Goal: Use online tool/utility: Utilize a website feature to perform a specific function

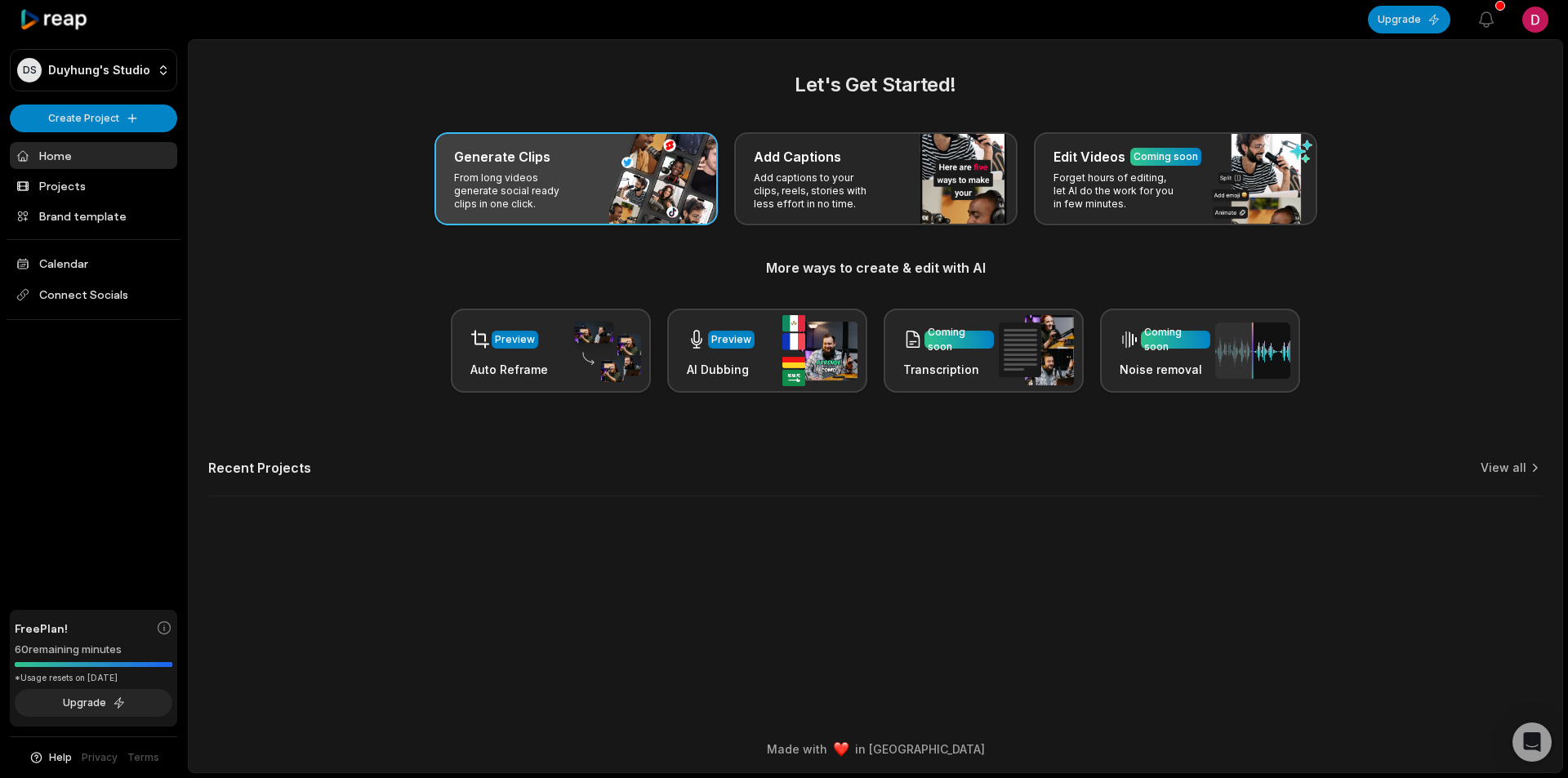
click at [556, 176] on p "From long videos generate social ready clips in one click." at bounding box center [517, 191] width 127 height 39
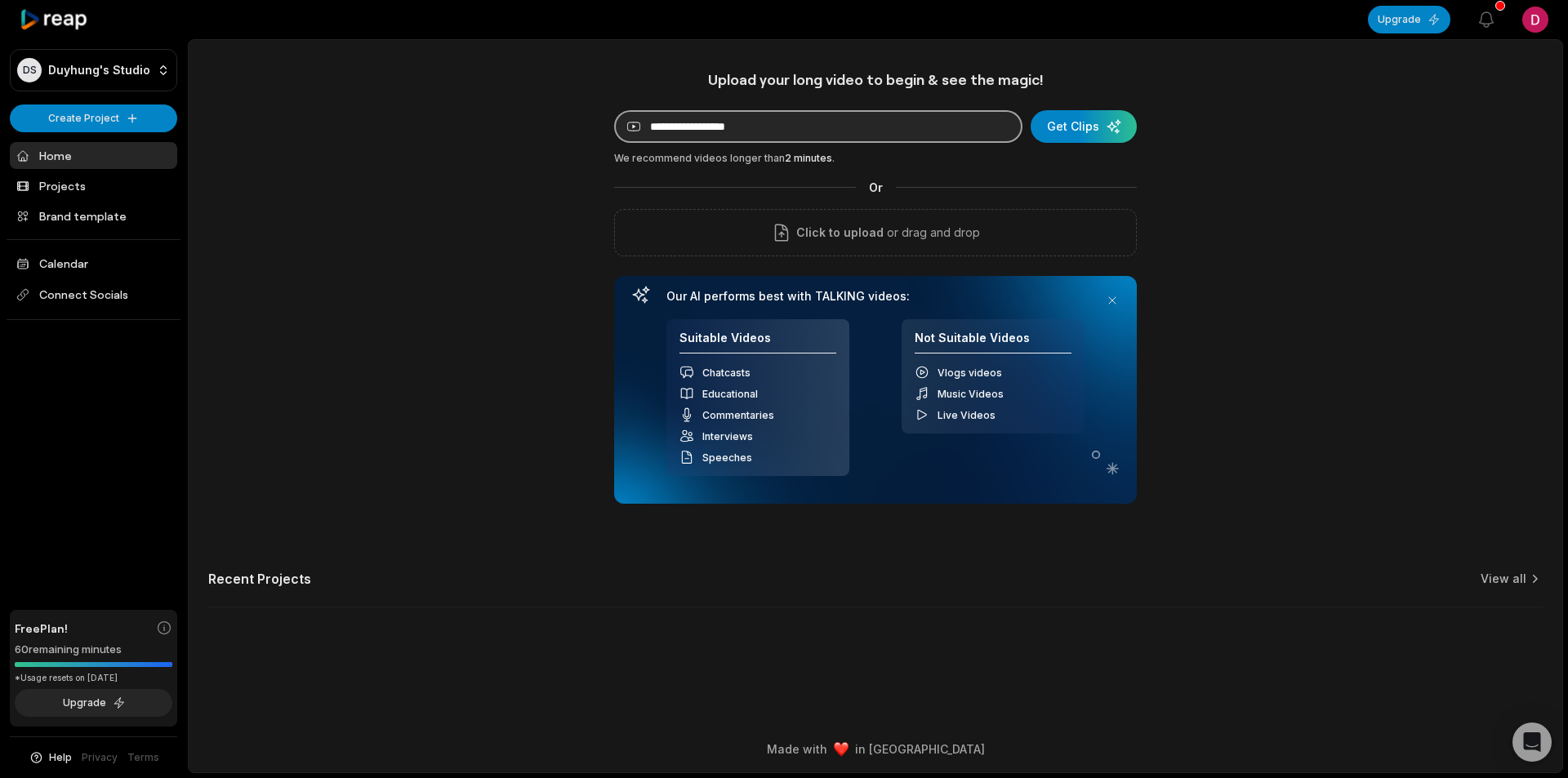
click at [709, 115] on input at bounding box center [819, 126] width 408 height 32
paste input "**********"
type input "**********"
click at [1076, 128] on div "submit" at bounding box center [1083, 126] width 106 height 32
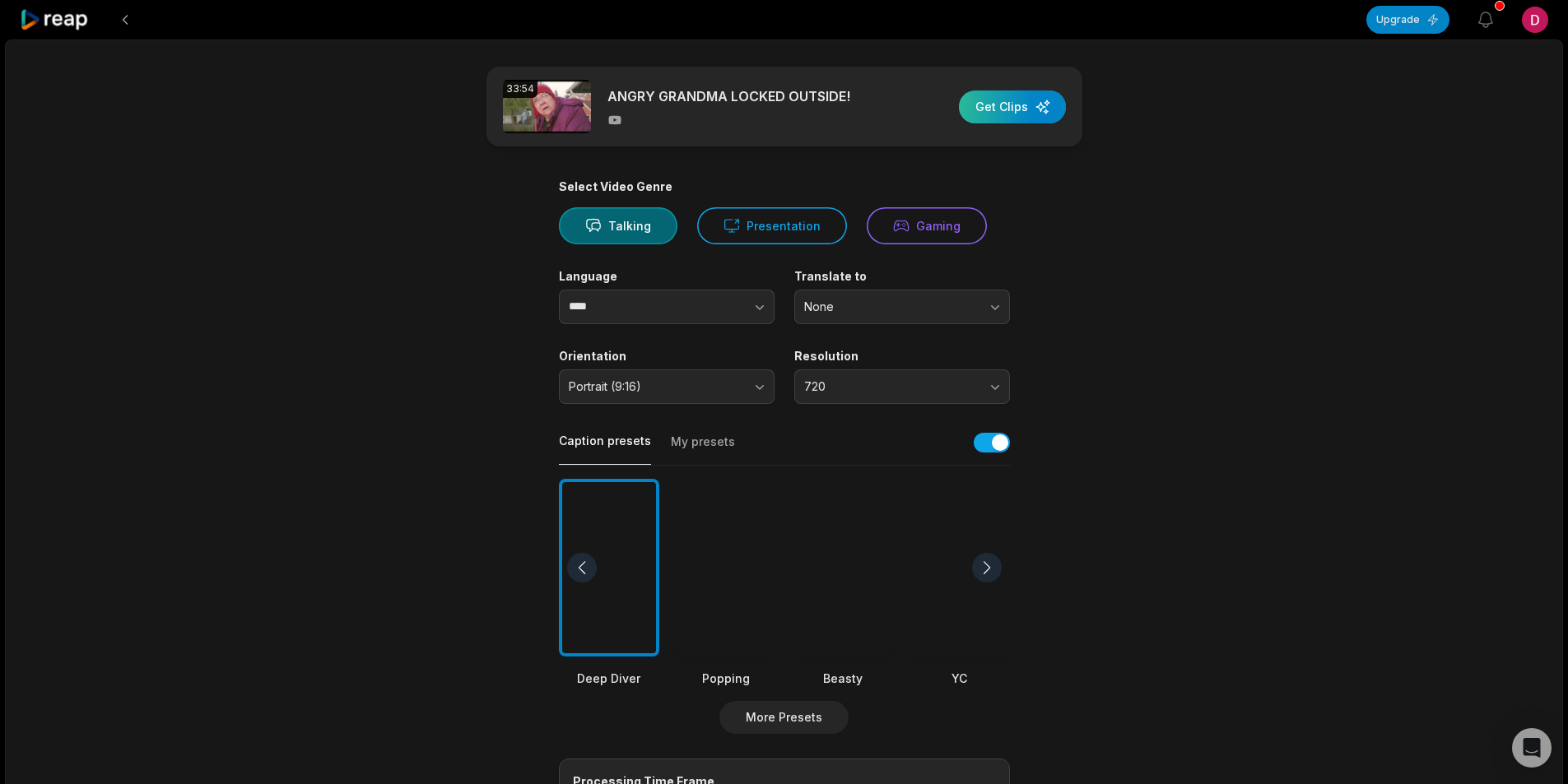
click at [988, 106] on div "button" at bounding box center [1012, 106] width 107 height 33
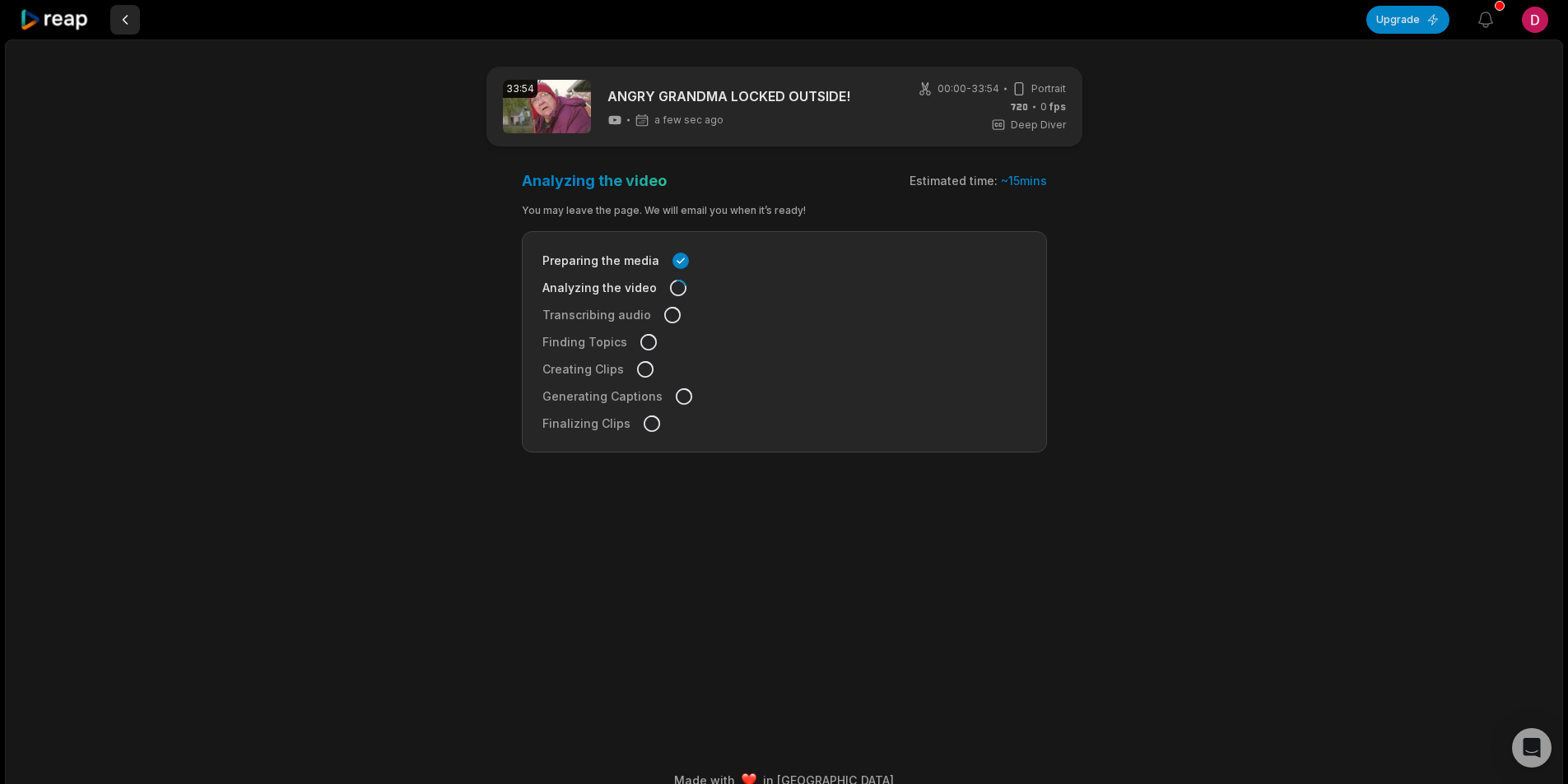
click at [133, 20] on button at bounding box center [125, 20] width 30 height 30
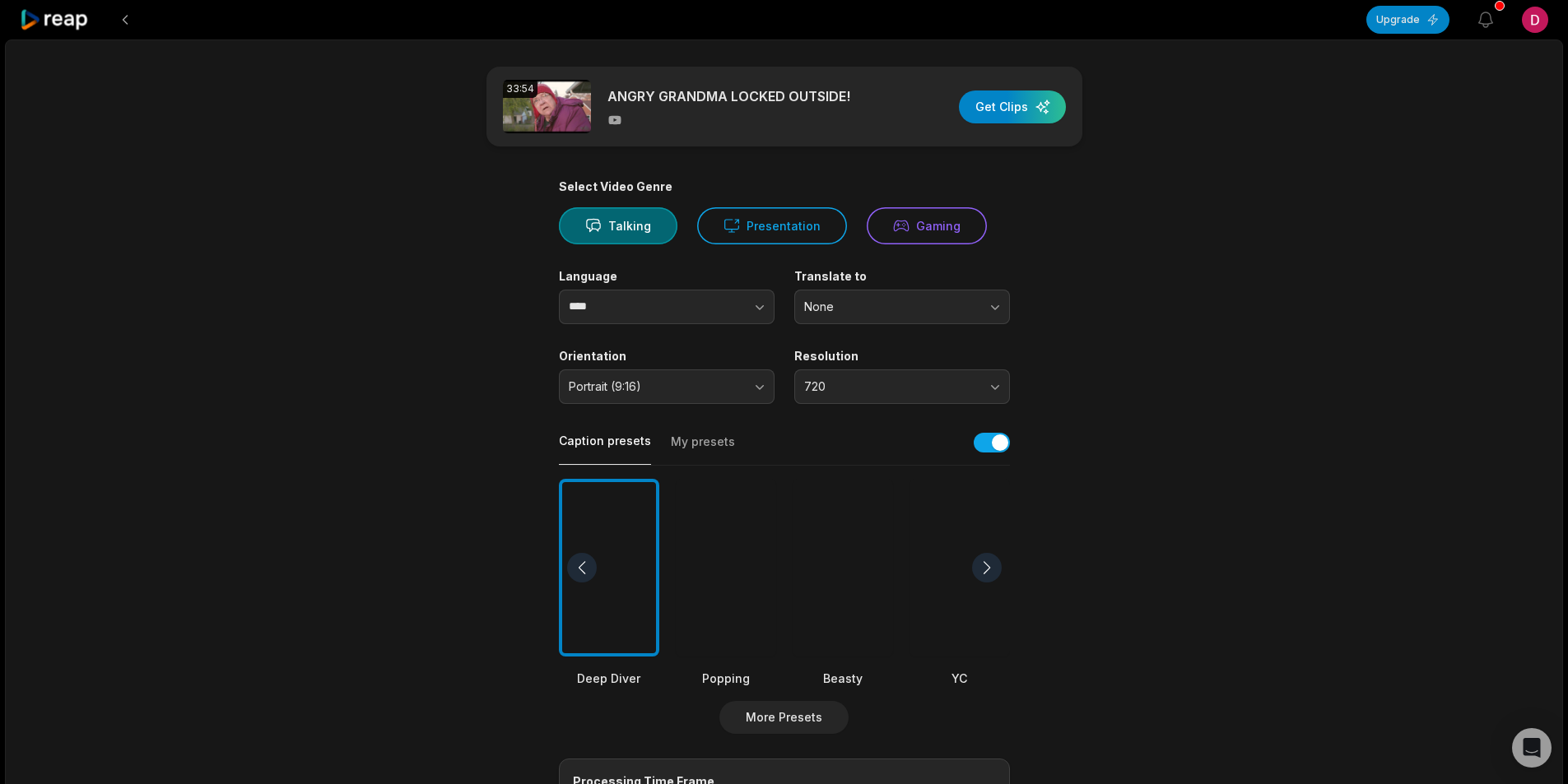
click at [133, 20] on button at bounding box center [125, 20] width 30 height 30
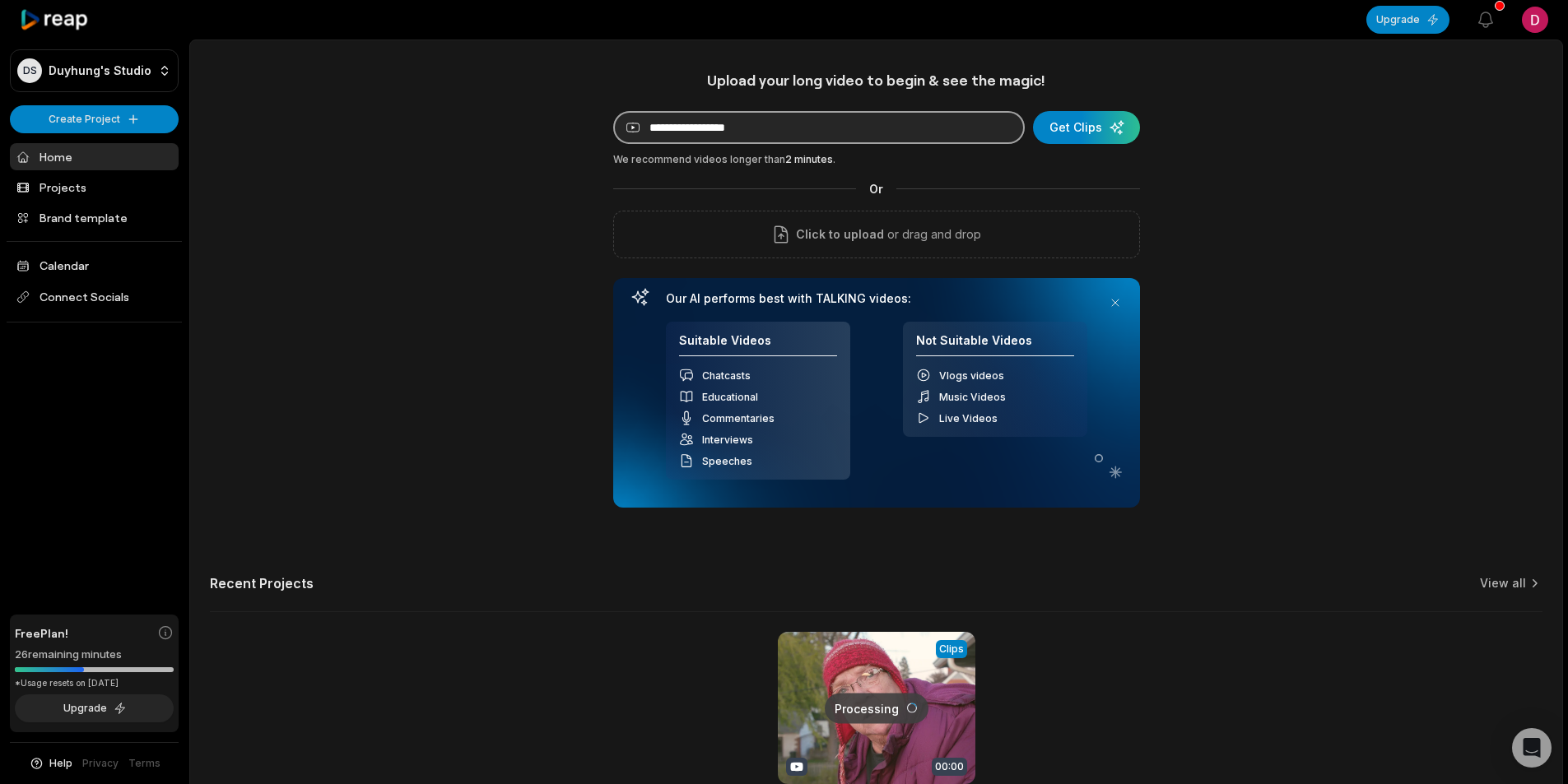
click at [755, 131] on input at bounding box center [819, 127] width 412 height 33
paste input "**********"
type input "**********"
click at [1095, 134] on div "submit" at bounding box center [1086, 127] width 107 height 33
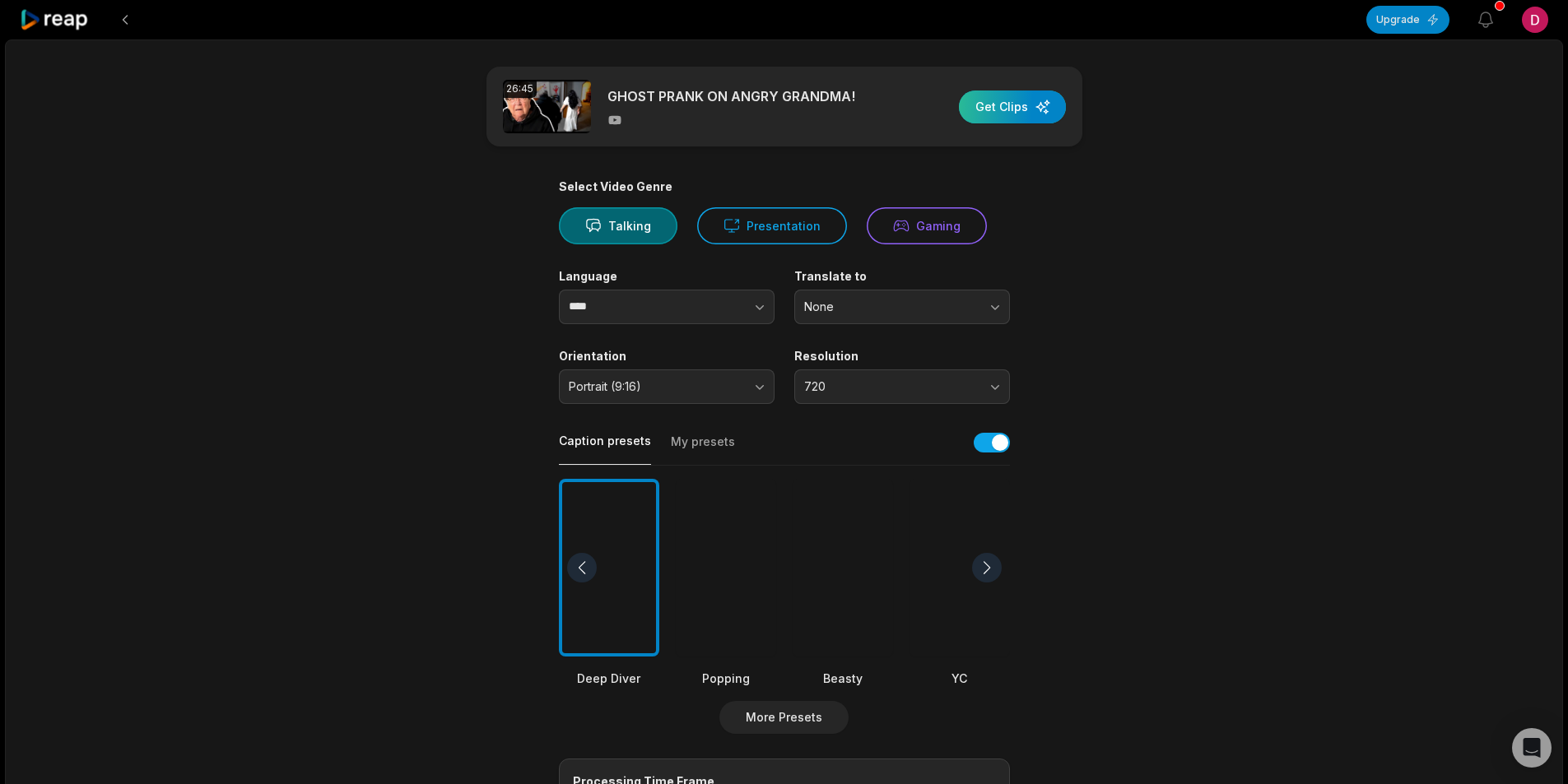
click at [1001, 114] on div "button" at bounding box center [1012, 106] width 107 height 33
click at [264, 348] on div "26:45 GHOST PRANK ON ANGRY GRANDMA! Get Clips Select Video Genre Talking Presen…" at bounding box center [783, 610] width 1558 height 1142
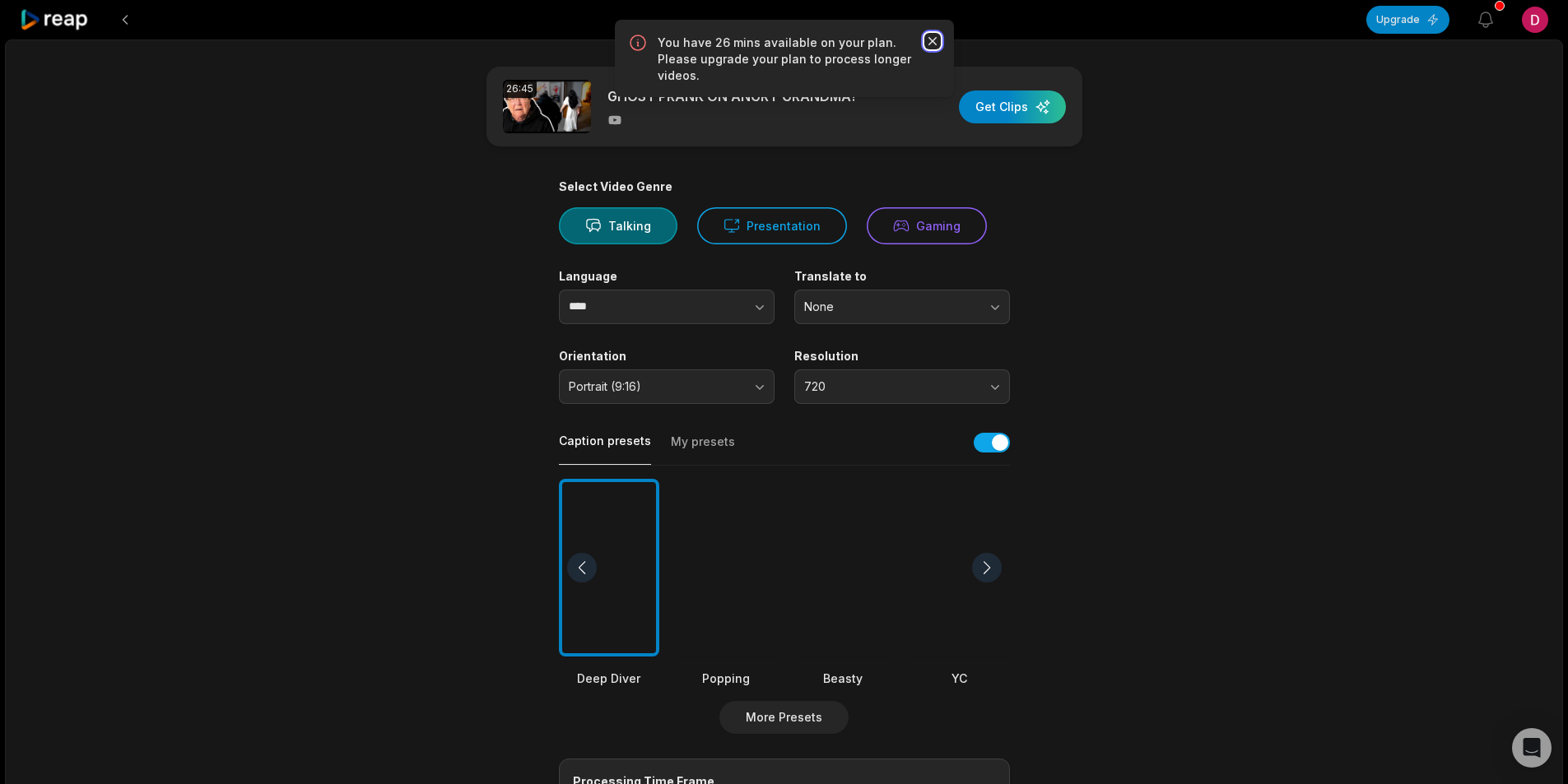
click at [939, 43] on icon "button" at bounding box center [933, 41] width 17 height 17
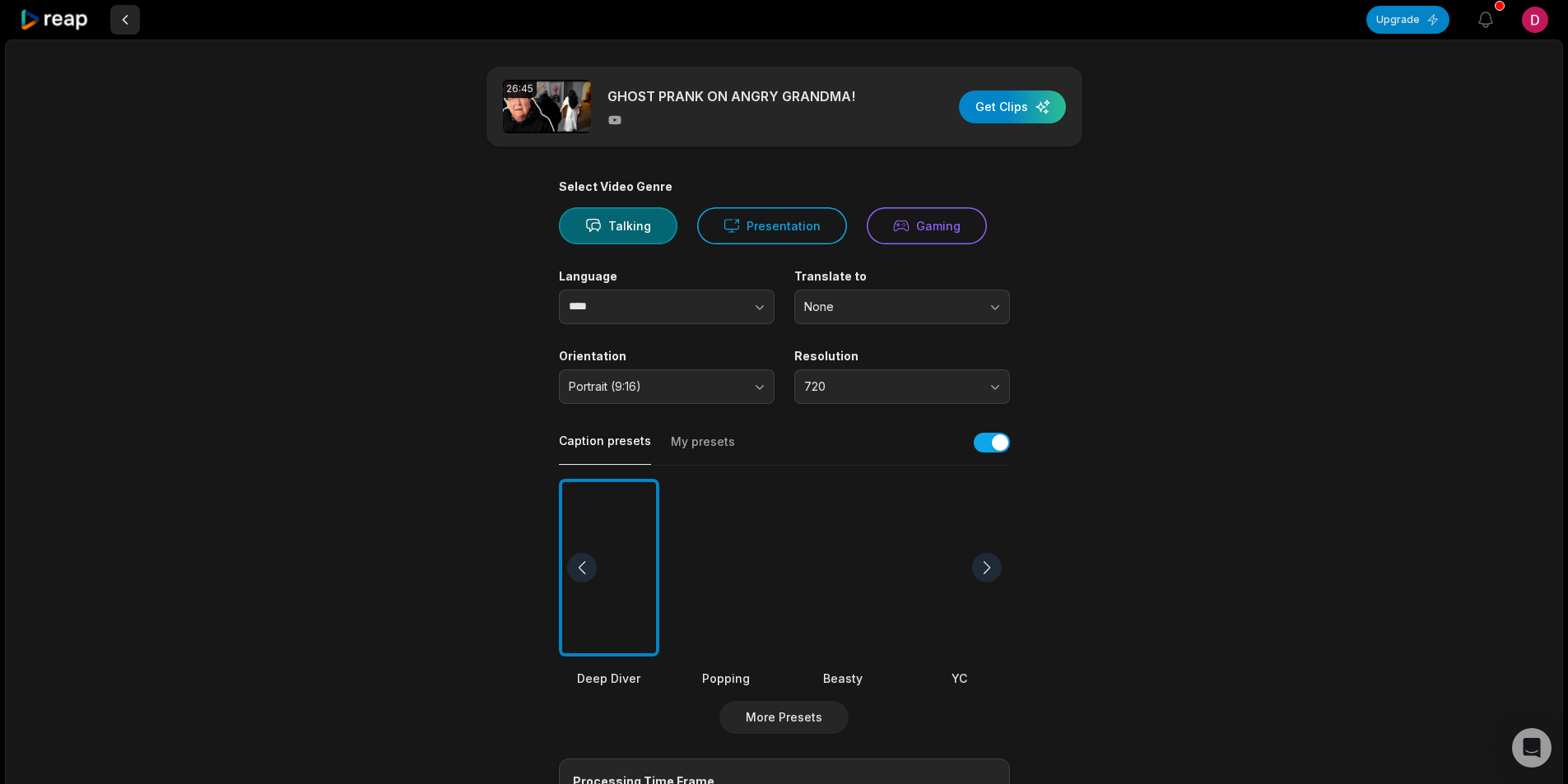
click at [123, 19] on button at bounding box center [125, 20] width 30 height 30
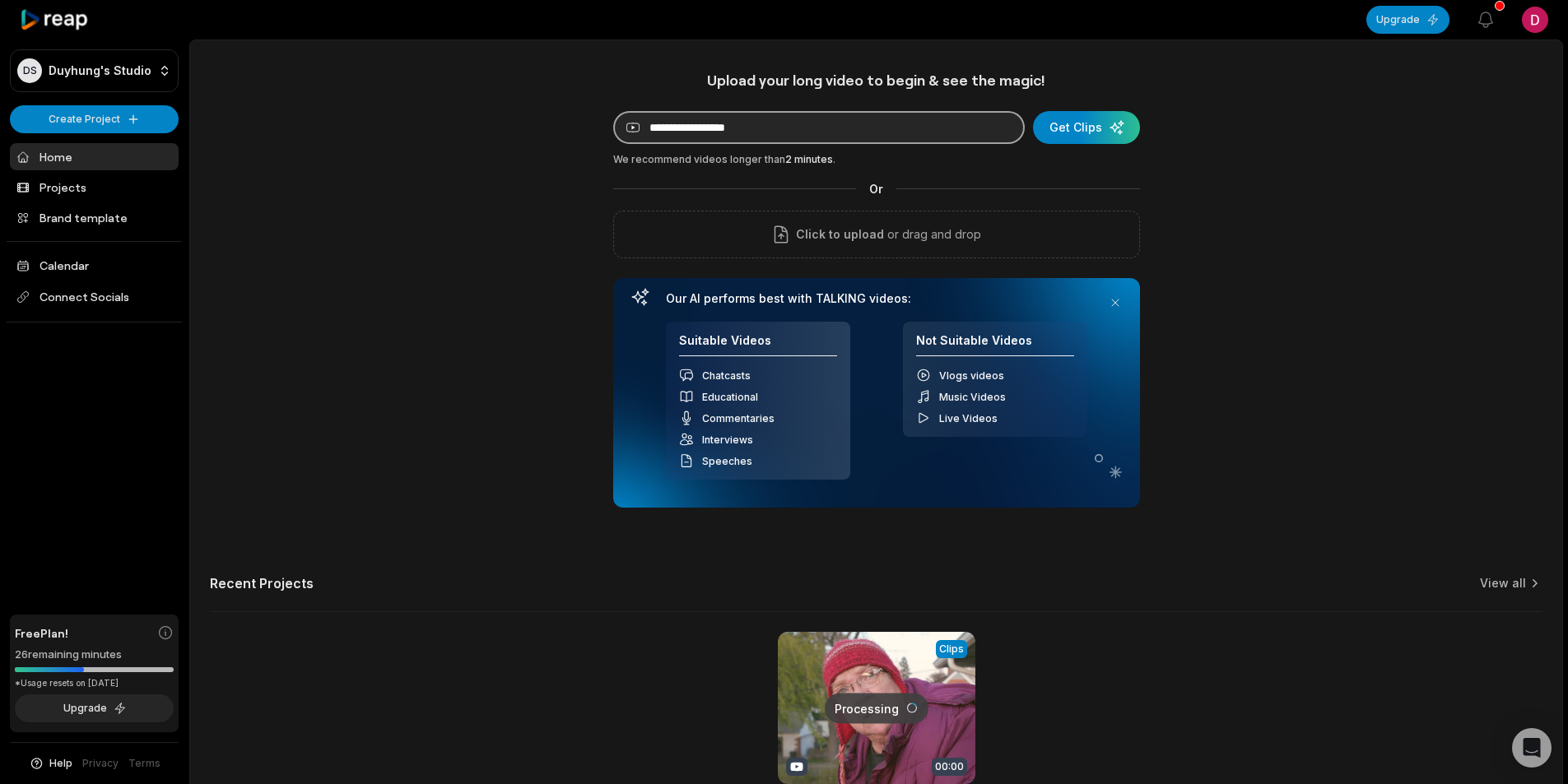
click at [783, 126] on input at bounding box center [819, 127] width 412 height 33
paste input "**********"
type input "**********"
drag, startPoint x: 1115, startPoint y: 121, endPoint x: 1097, endPoint y: 121, distance: 18.0
click at [1115, 121] on div "submit" at bounding box center [1086, 127] width 107 height 33
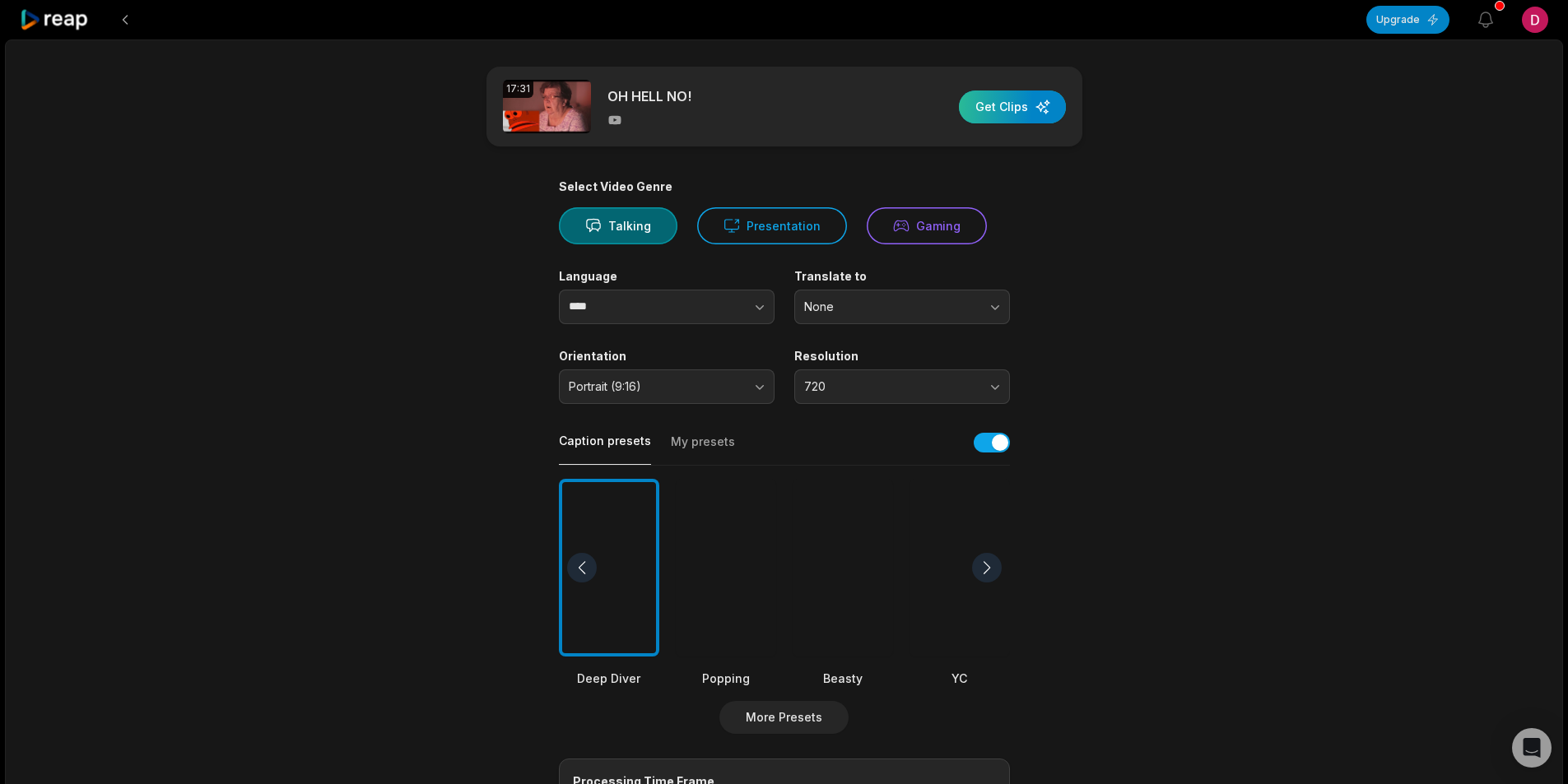
click at [1002, 114] on div "button" at bounding box center [1012, 106] width 107 height 33
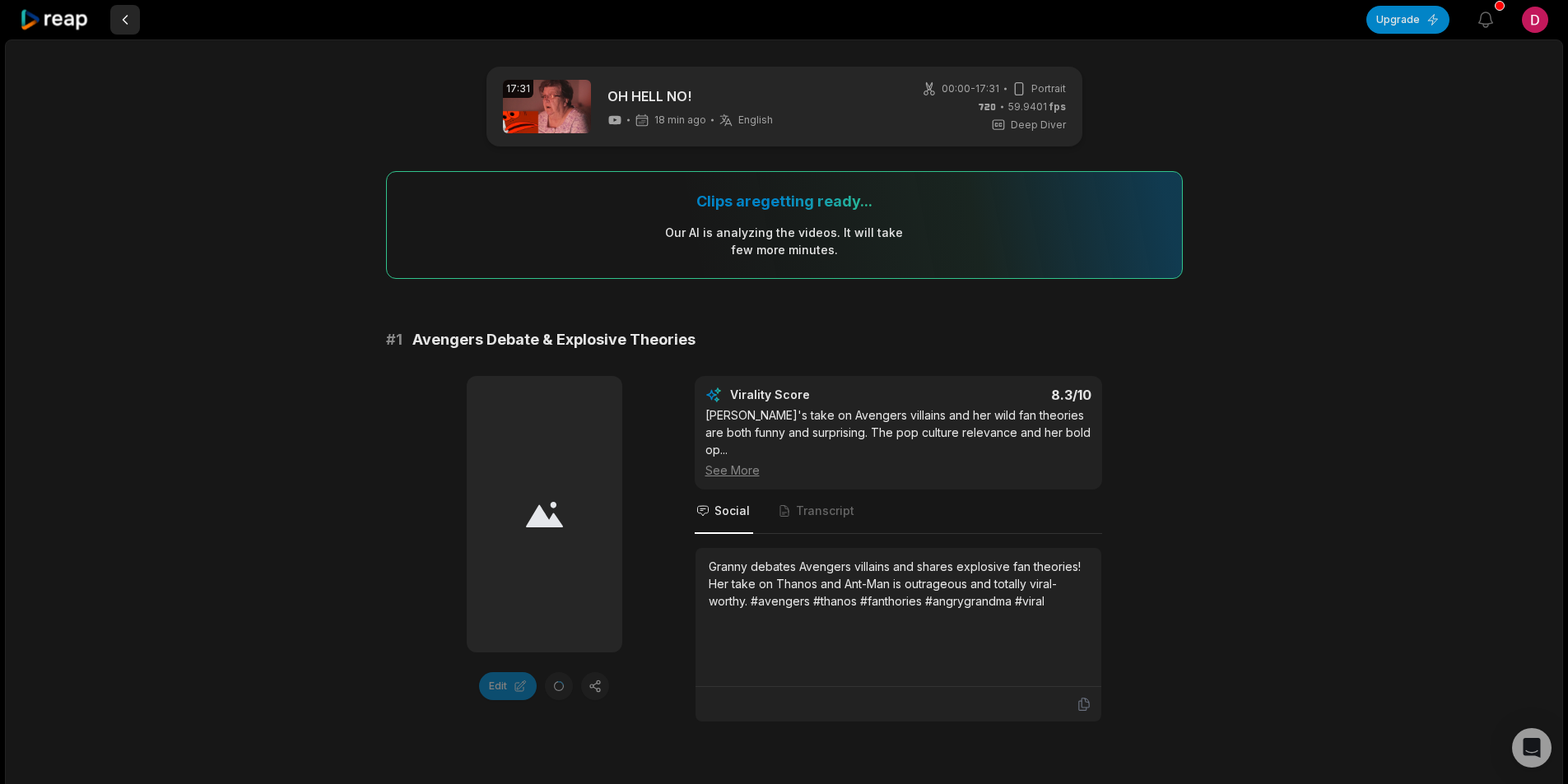
click at [125, 17] on button at bounding box center [125, 20] width 30 height 30
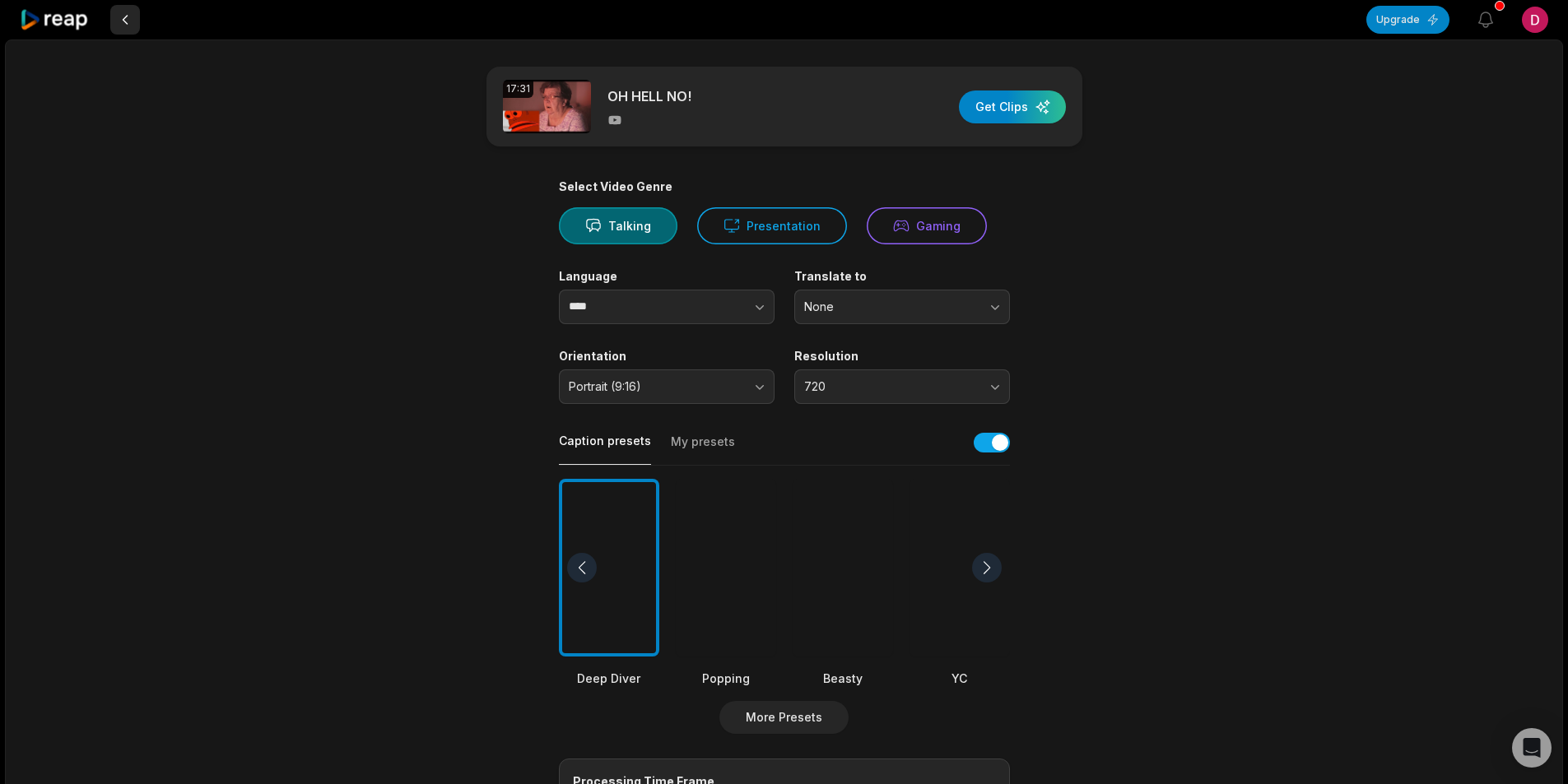
click at [123, 16] on button at bounding box center [125, 20] width 30 height 30
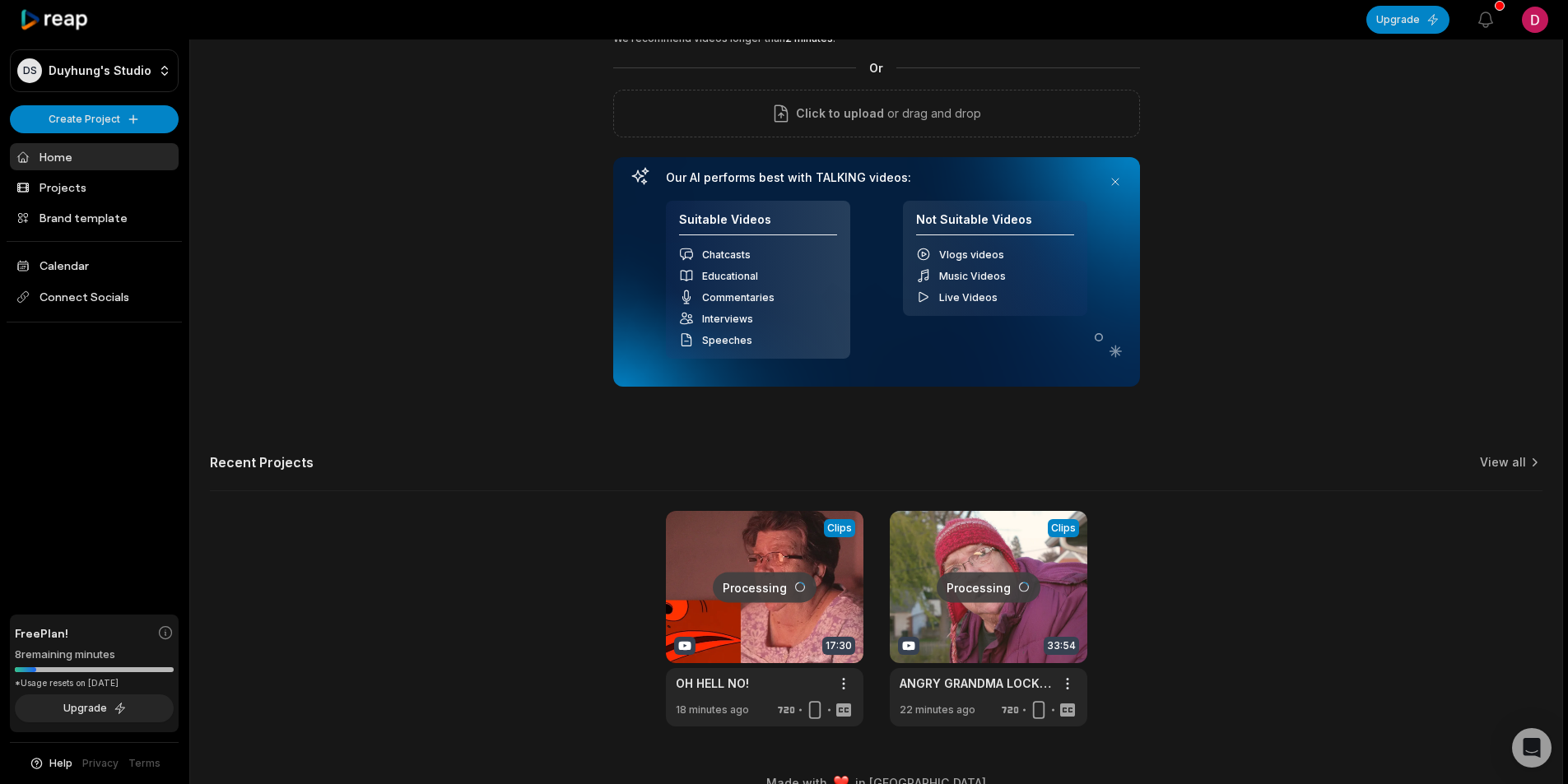
scroll to position [149, 0]
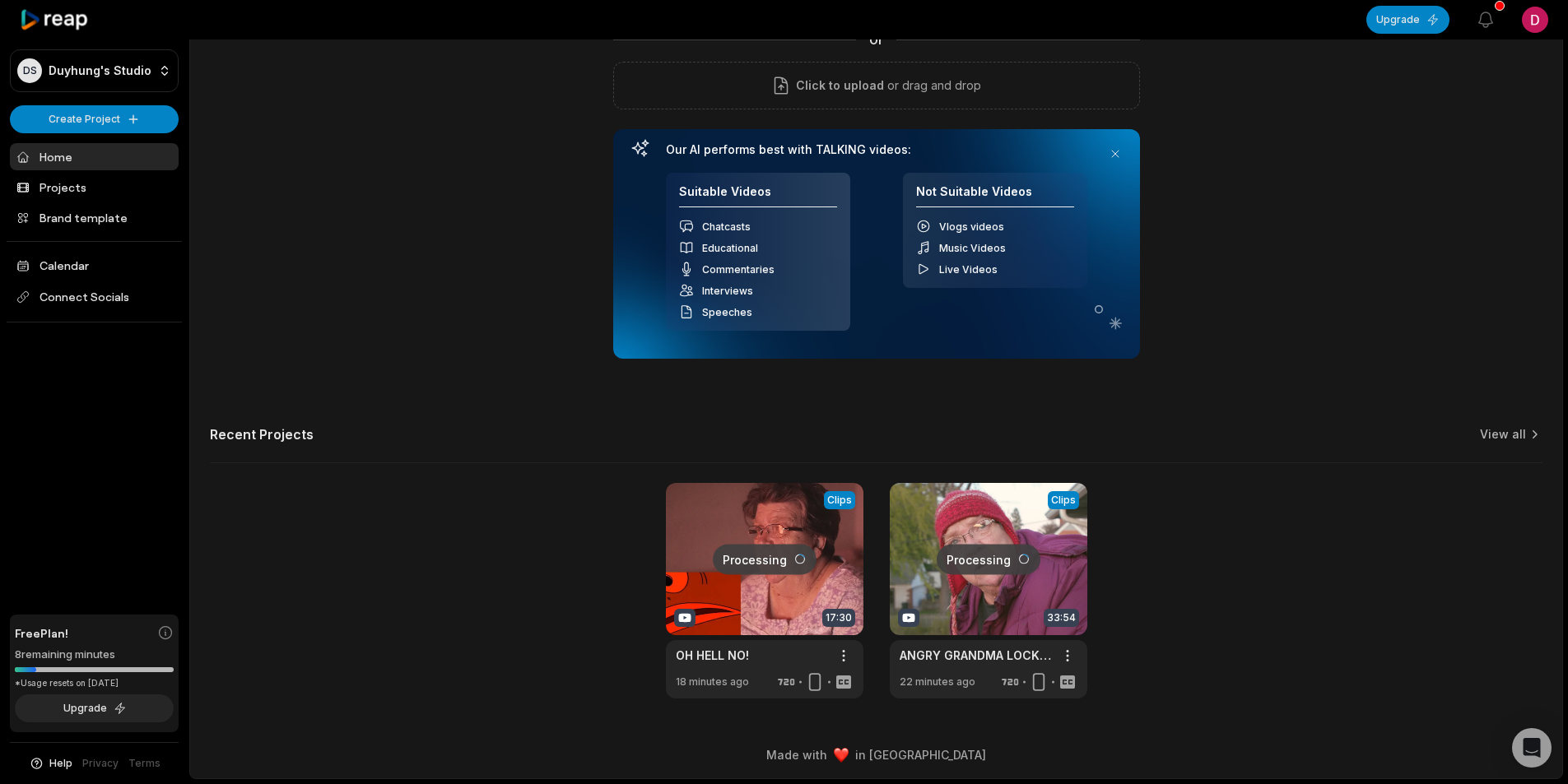
click at [1020, 573] on link at bounding box center [989, 591] width 197 height 216
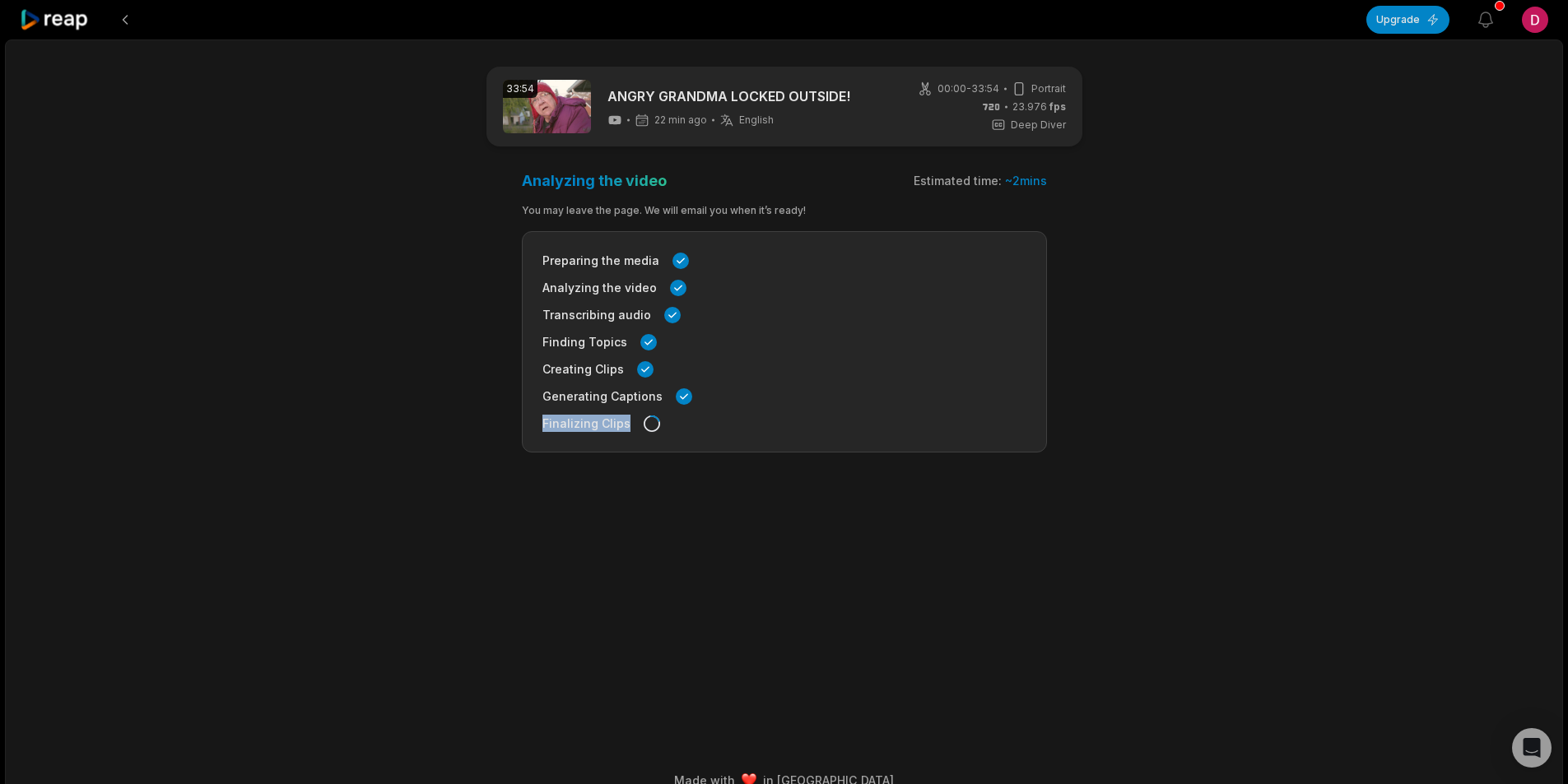
drag, startPoint x: 543, startPoint y: 420, endPoint x: 622, endPoint y: 426, distance: 79.2
click at [622, 426] on span "Finalizing Clips" at bounding box center [586, 423] width 88 height 18
copy span "Finalizing Clips"
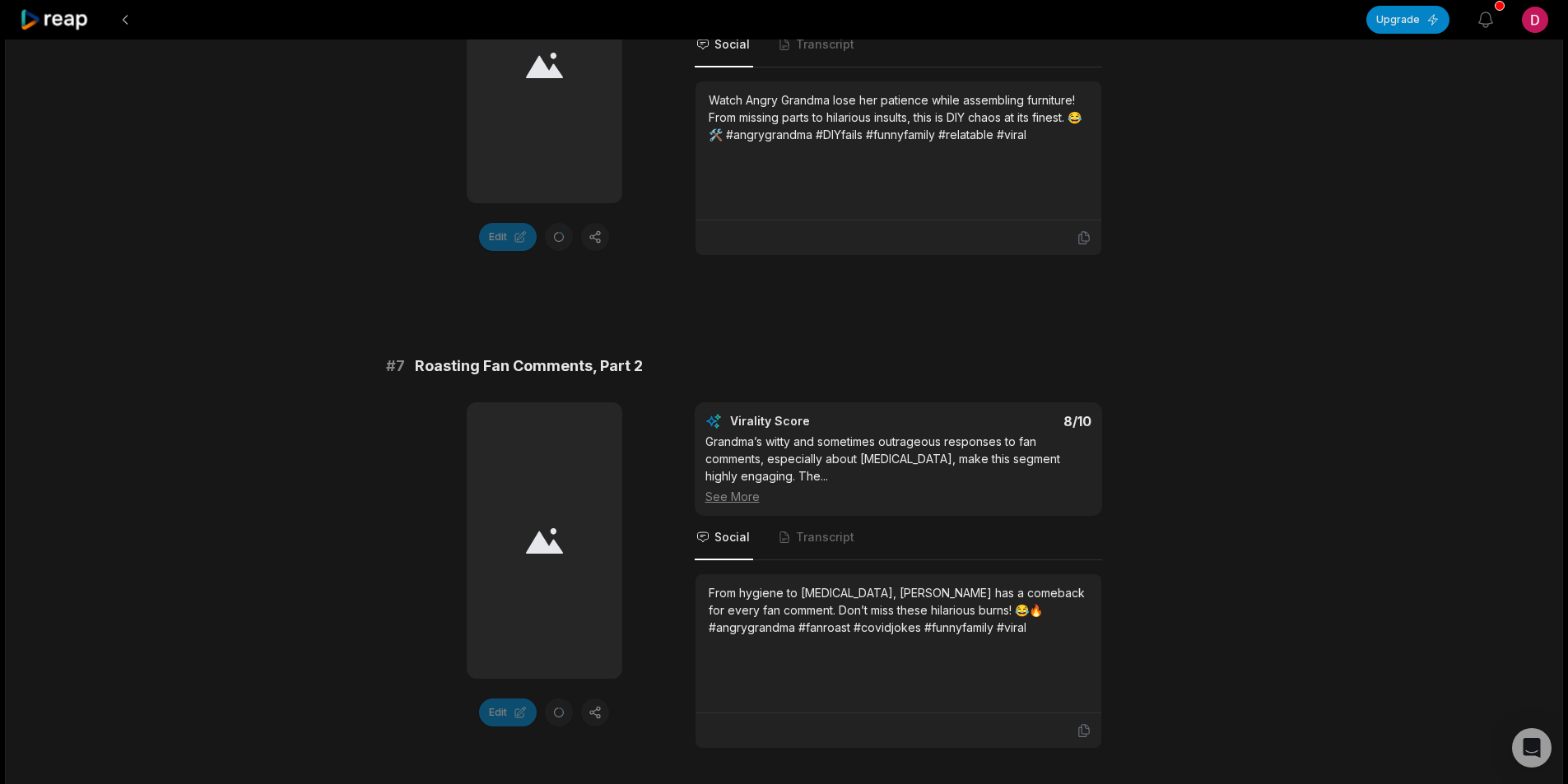
scroll to position [2881, 0]
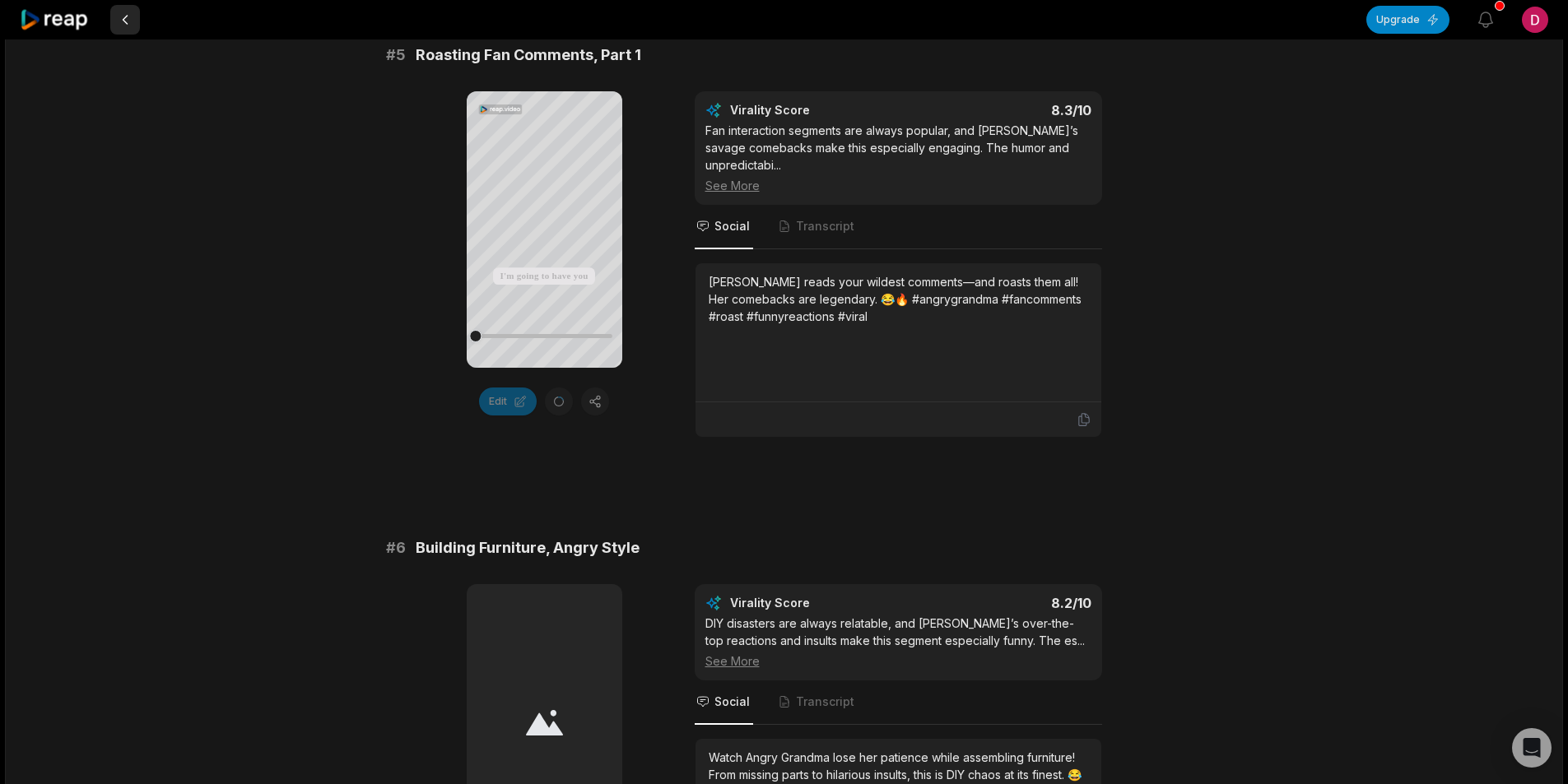
click at [121, 18] on button at bounding box center [125, 20] width 30 height 30
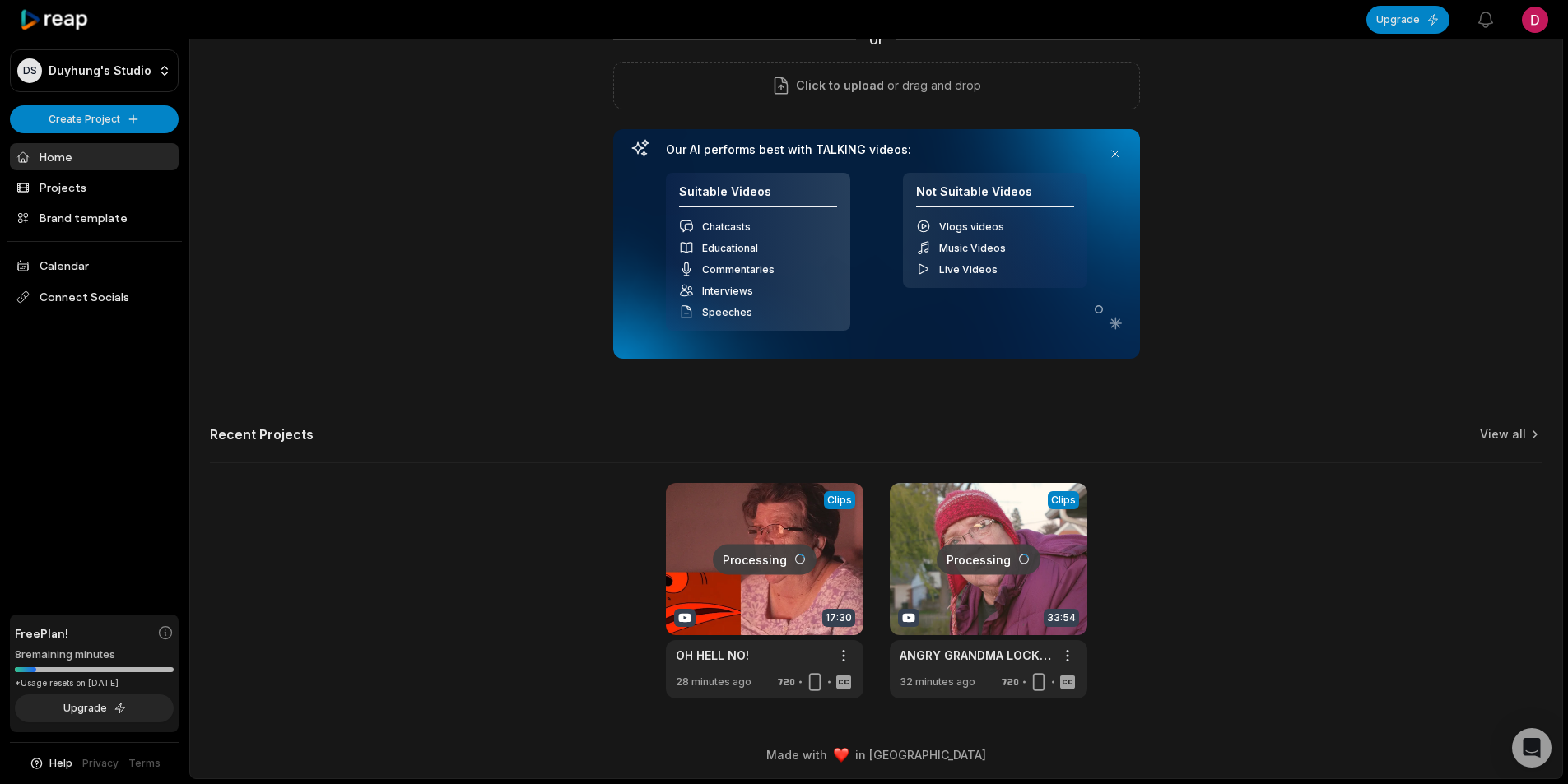
scroll to position [149, 0]
